Goal: Information Seeking & Learning: Learn about a topic

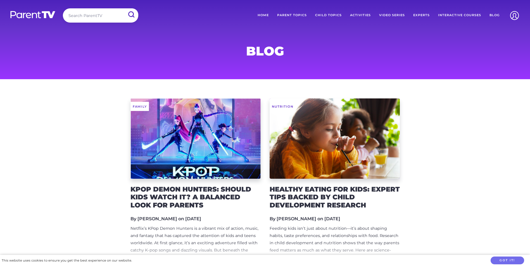
click at [83, 15] on input "search" at bounding box center [100, 15] width 75 height 14
click at [494, 14] on link "Blog" at bounding box center [494, 15] width 18 height 14
click at [97, 15] on input "search" at bounding box center [100, 15] width 75 height 14
type input "desiree tomczynski"
click at [124, 8] on input "submit" at bounding box center [131, 14] width 15 height 13
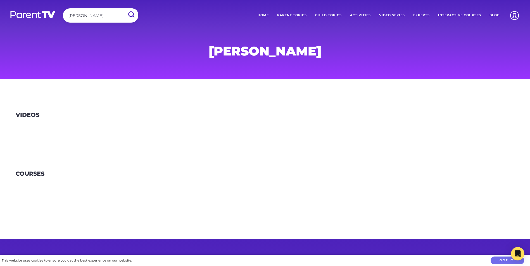
click at [422, 14] on link "Experts" at bounding box center [421, 15] width 25 height 14
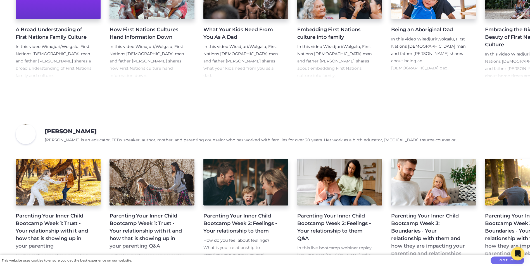
scroll to position [419, 0]
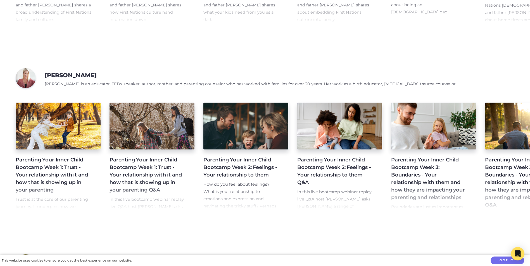
click at [61, 76] on h3 "[PERSON_NAME]" at bounding box center [71, 75] width 52 height 7
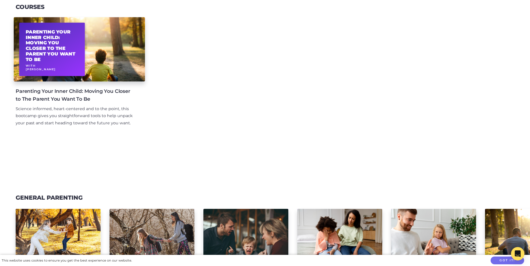
scroll to position [167, 0]
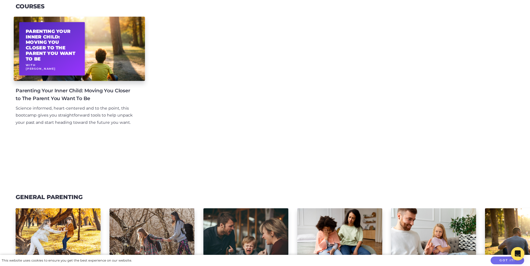
click at [105, 74] on div "Parenting Your Inner Child: Moving You Closer to The Parent You Want To Be With…" at bounding box center [79, 49] width 131 height 64
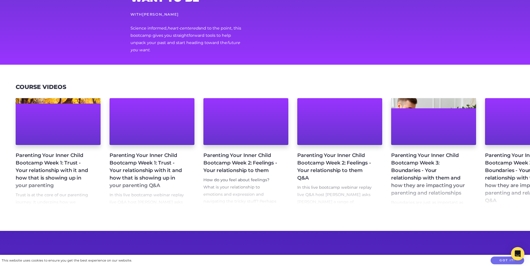
scroll to position [84, 0]
